Goal: Task Accomplishment & Management: Use online tool/utility

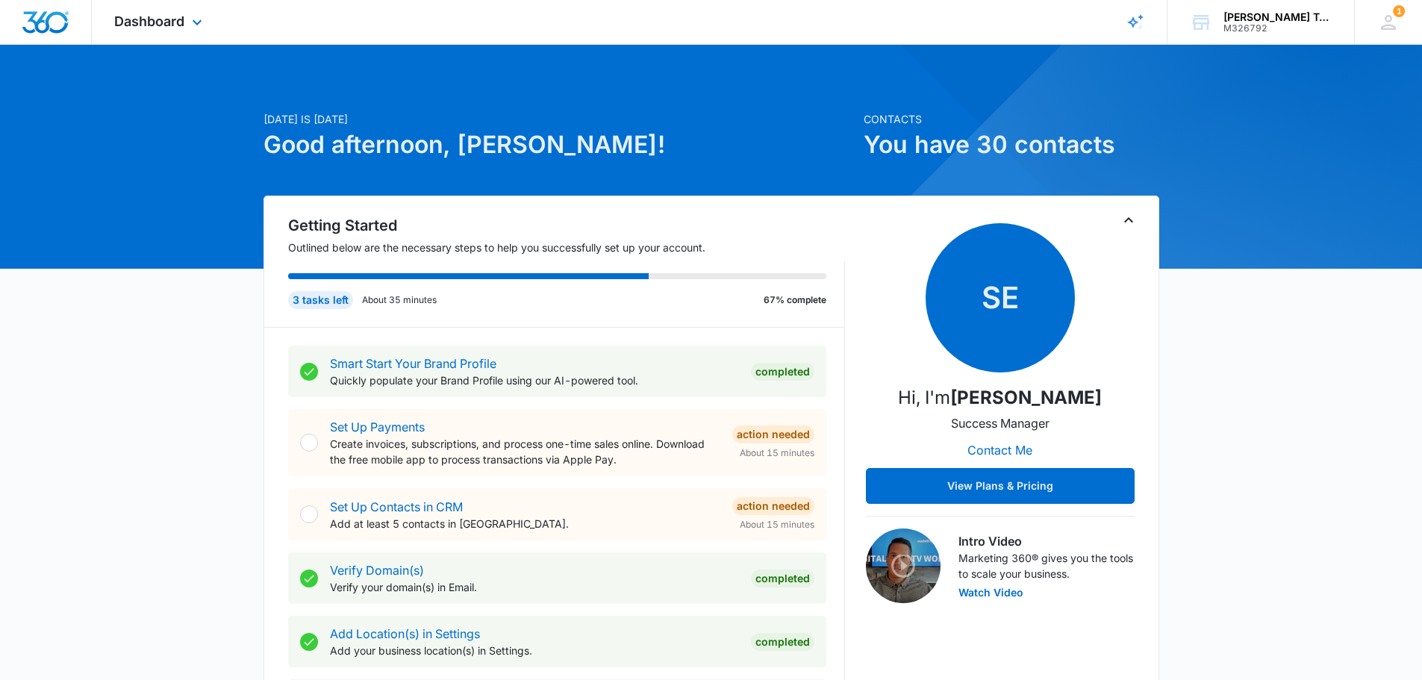
click at [186, 15] on div "Dashboard Apps Reputation Forms CRM Email Social Payments POS Content Ads Intel…" at bounding box center [160, 22] width 137 height 44
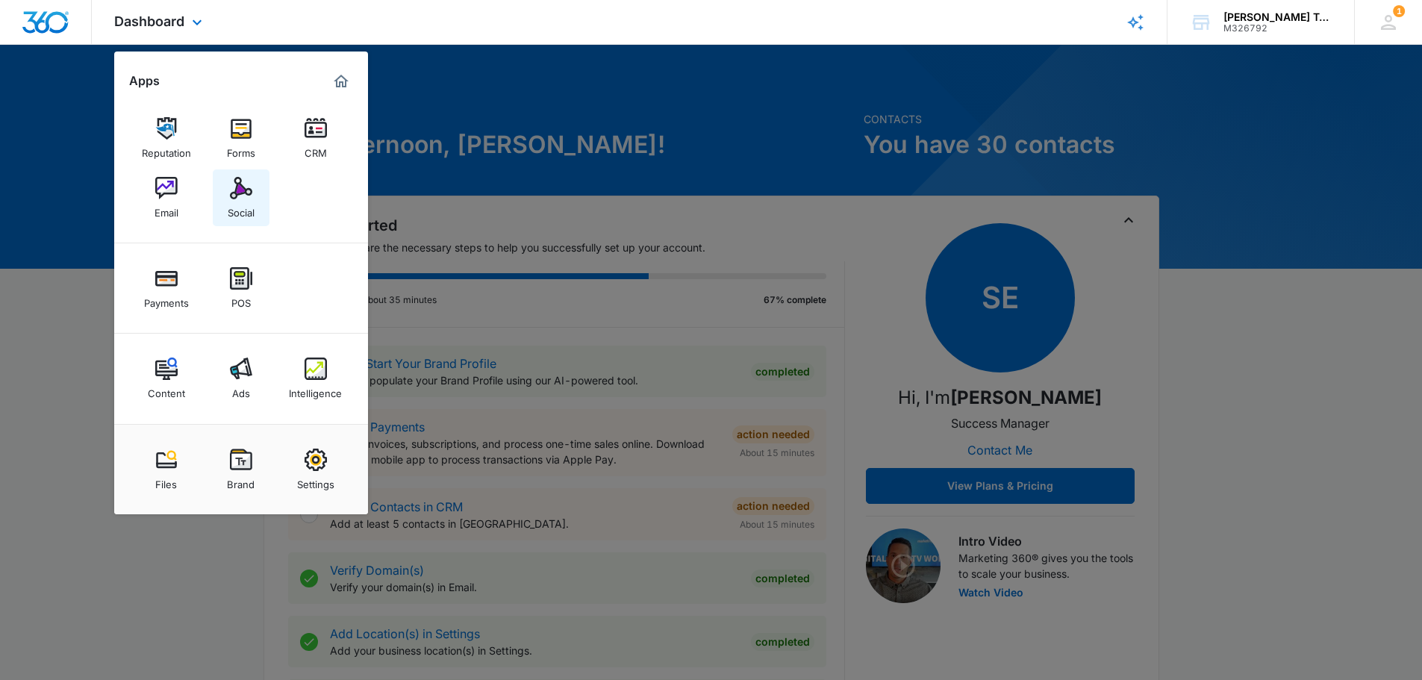
click at [243, 207] on div "Social" at bounding box center [241, 208] width 27 height 19
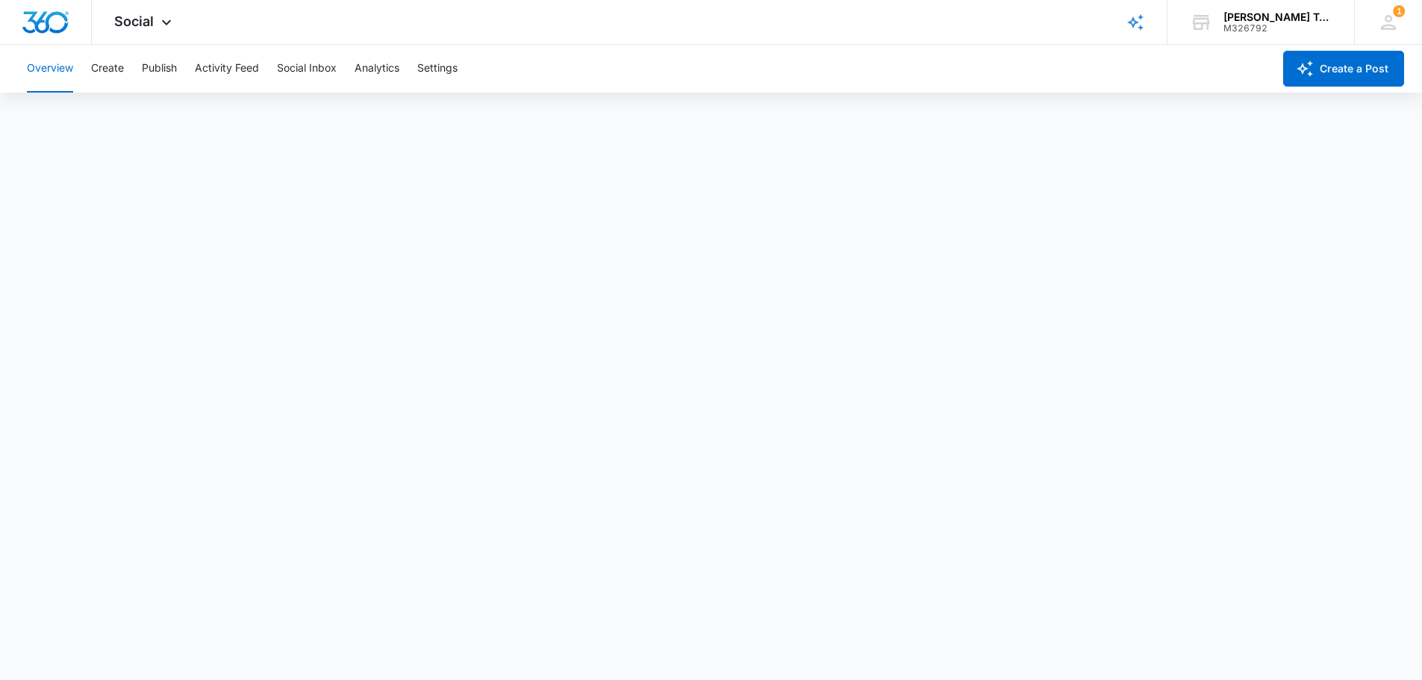
scroll to position [4, 0]
